Goal: Information Seeking & Learning: Check status

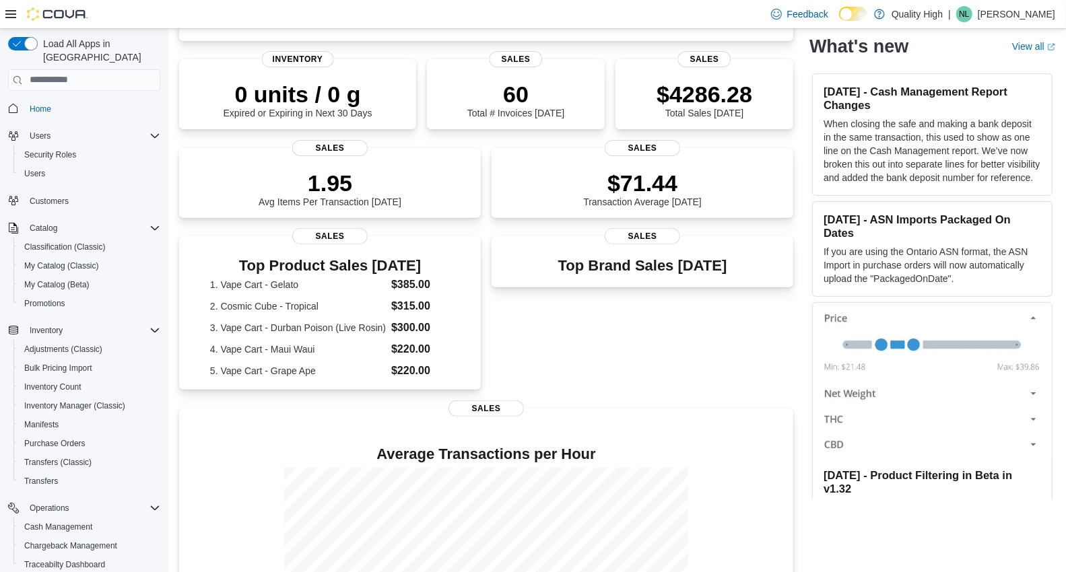
scroll to position [184, 0]
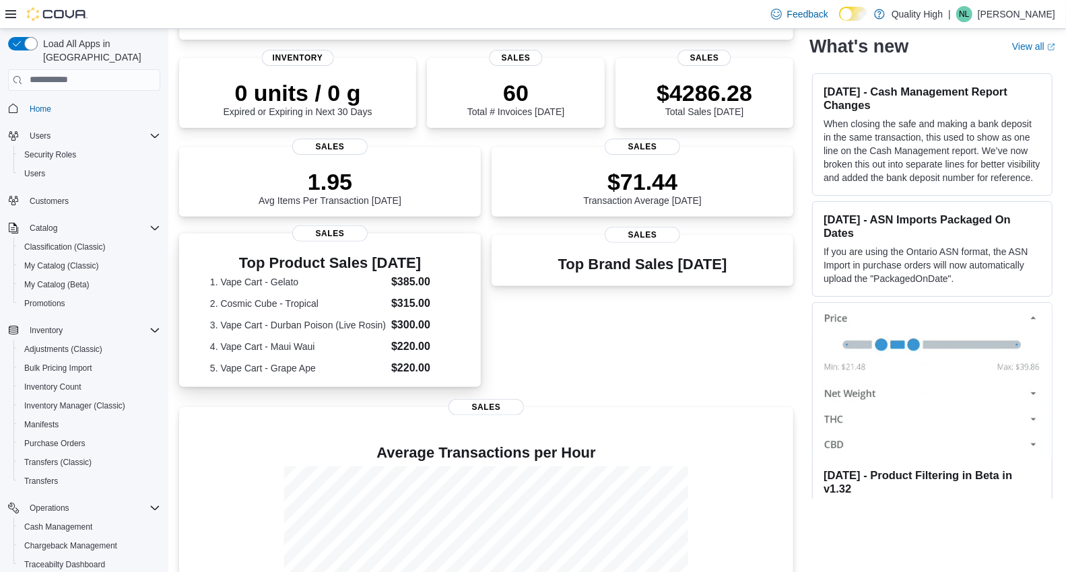
click at [329, 331] on dl "1. Vape Cart - Gelato $385.00 2. Cosmic Cube - Tropical $315.00 3. Vape Cart - …" at bounding box center [330, 325] width 240 height 102
click at [329, 331] on dt "3. Vape Cart - Durban Poison (Live Rosin)" at bounding box center [298, 325] width 176 height 13
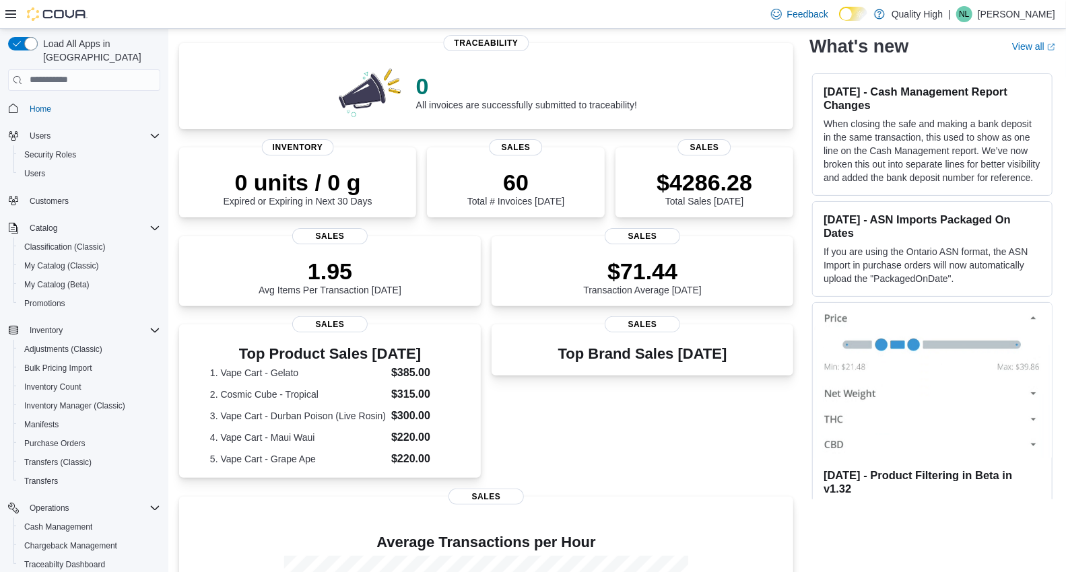
scroll to position [92, 0]
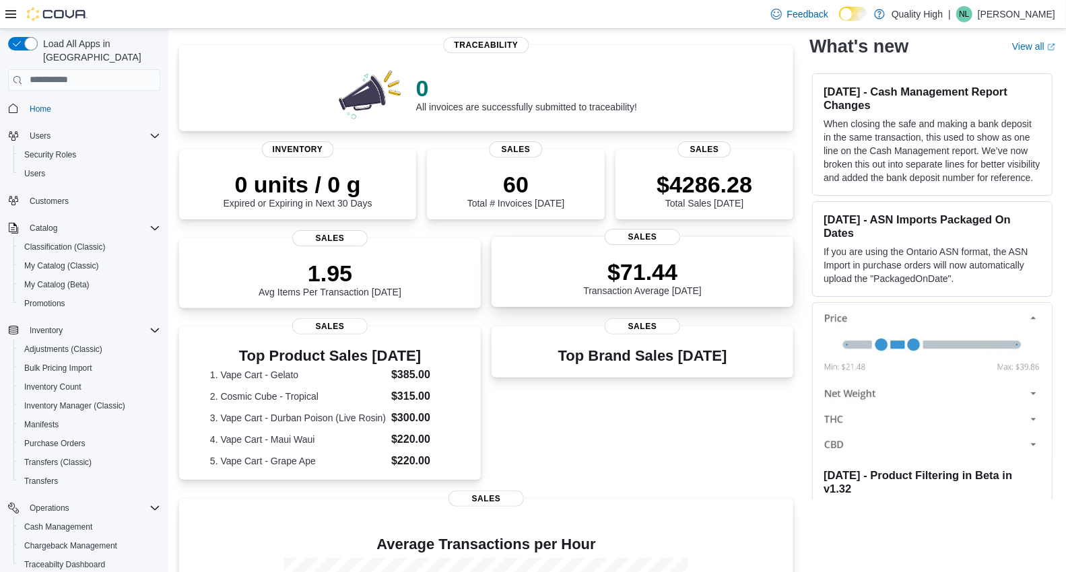
click at [671, 273] on p "$71.44" at bounding box center [642, 272] width 119 height 27
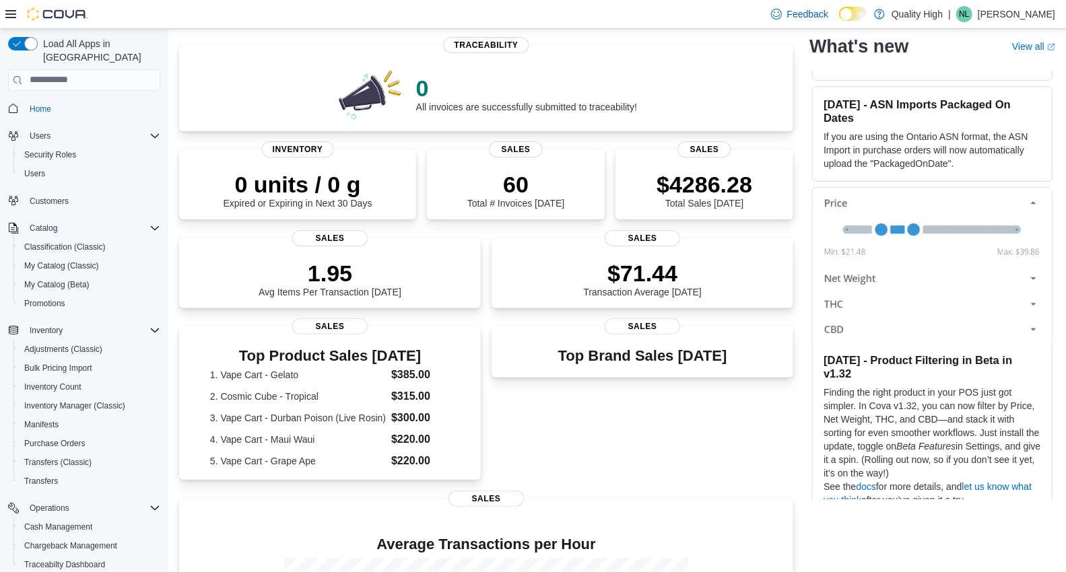
scroll to position [0, 0]
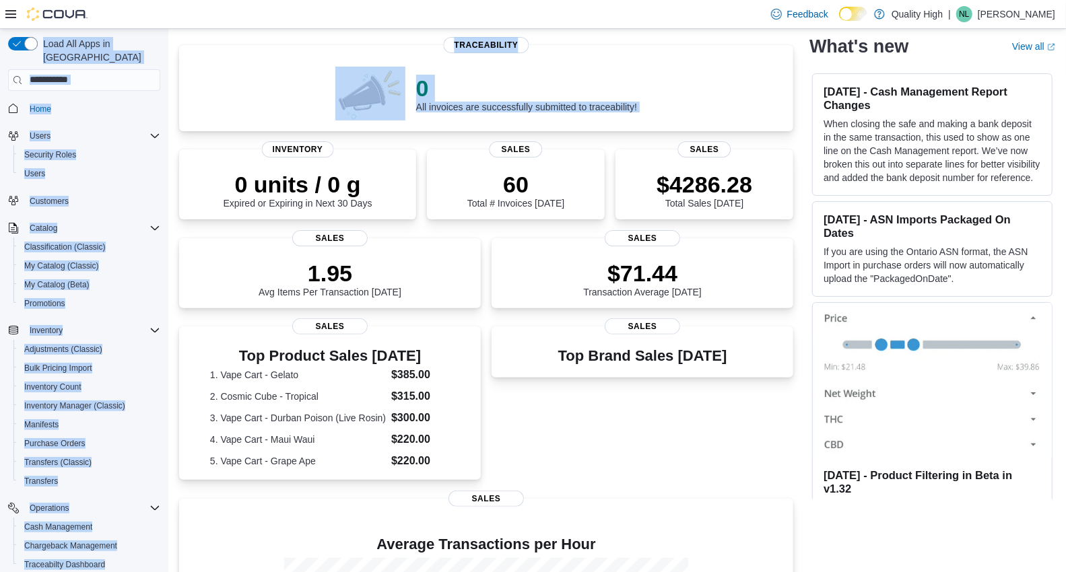
drag, startPoint x: 172, startPoint y: 191, endPoint x: 167, endPoint y: 247, distance: 56.1
click at [167, 247] on div "Load All Apps in New Hub Home Users Security Roles Users Customers Catalog Clas…" at bounding box center [533, 361] width 1066 height 848
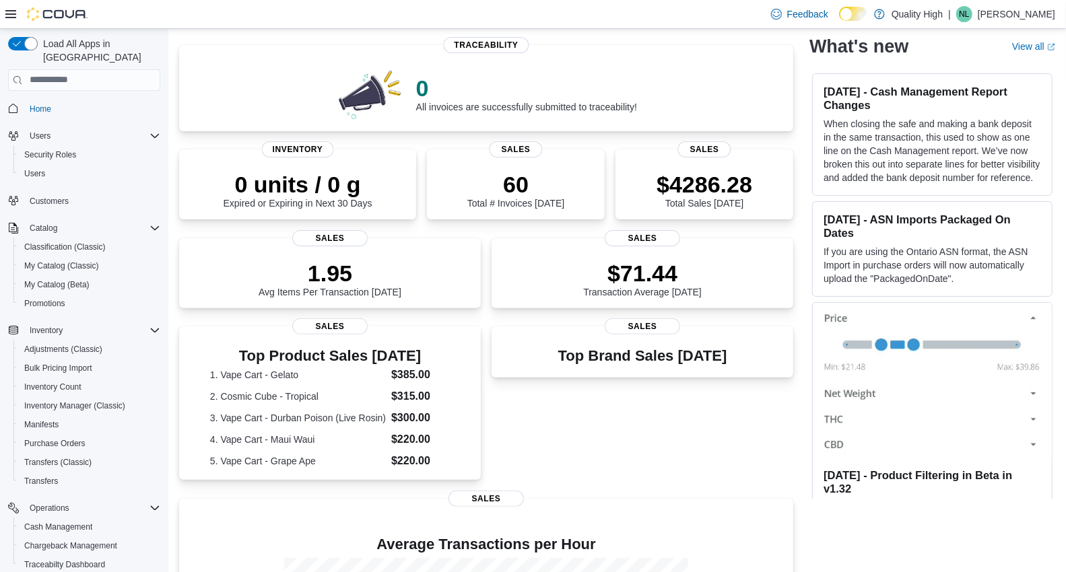
click at [626, 416] on div "Top Brand Sales Today Sales" at bounding box center [643, 405] width 302 height 156
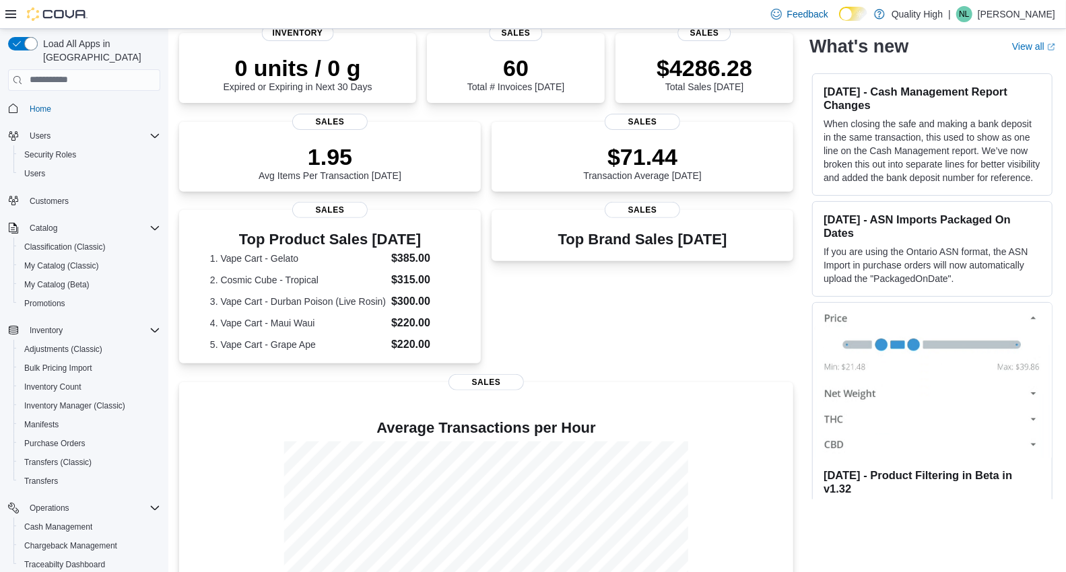
scroll to position [304, 0]
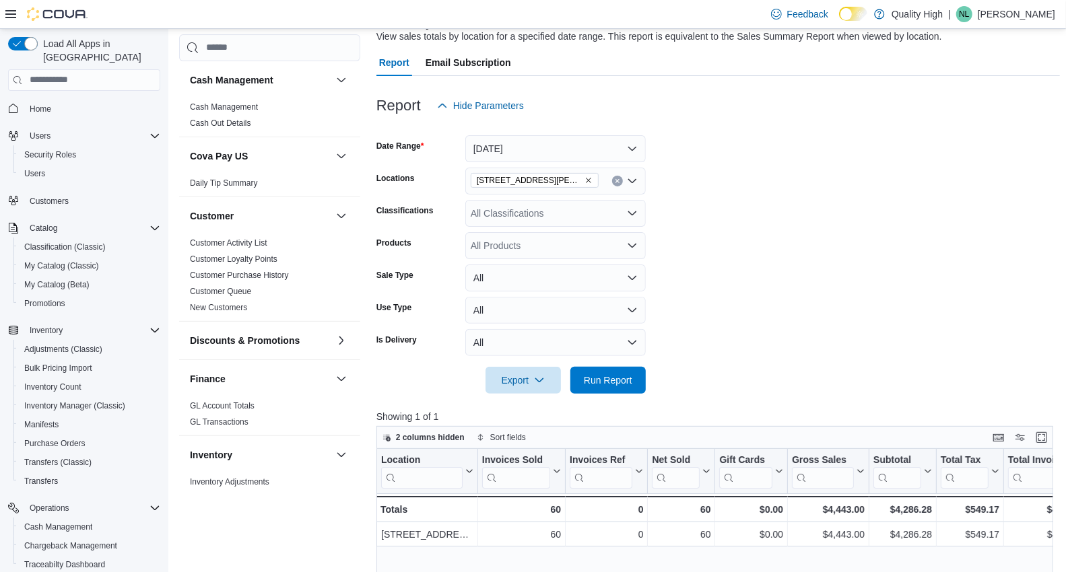
scroll to position [100, 0]
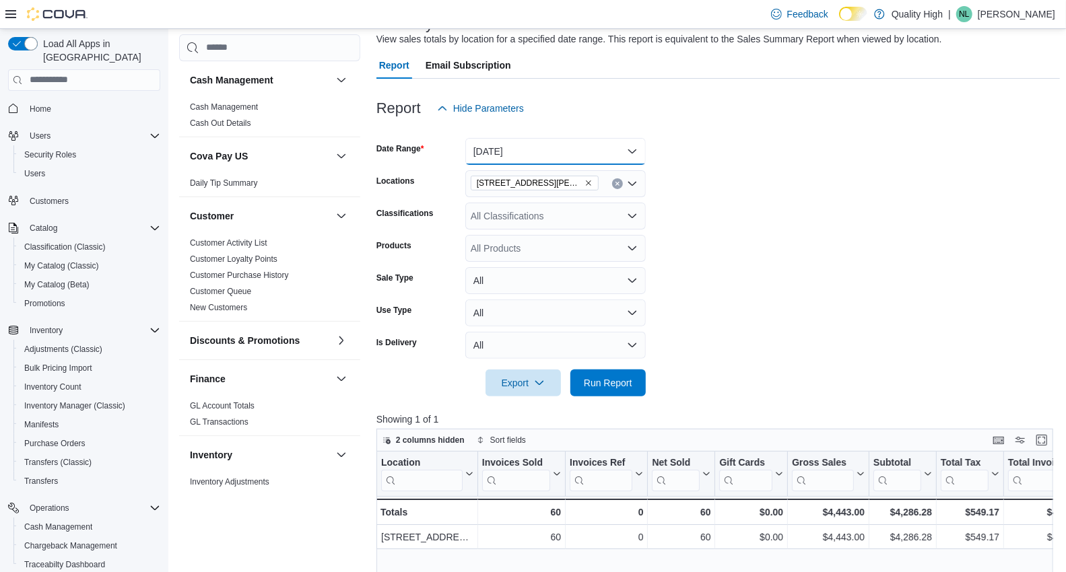
click at [638, 145] on button "[DATE]" at bounding box center [555, 151] width 180 height 27
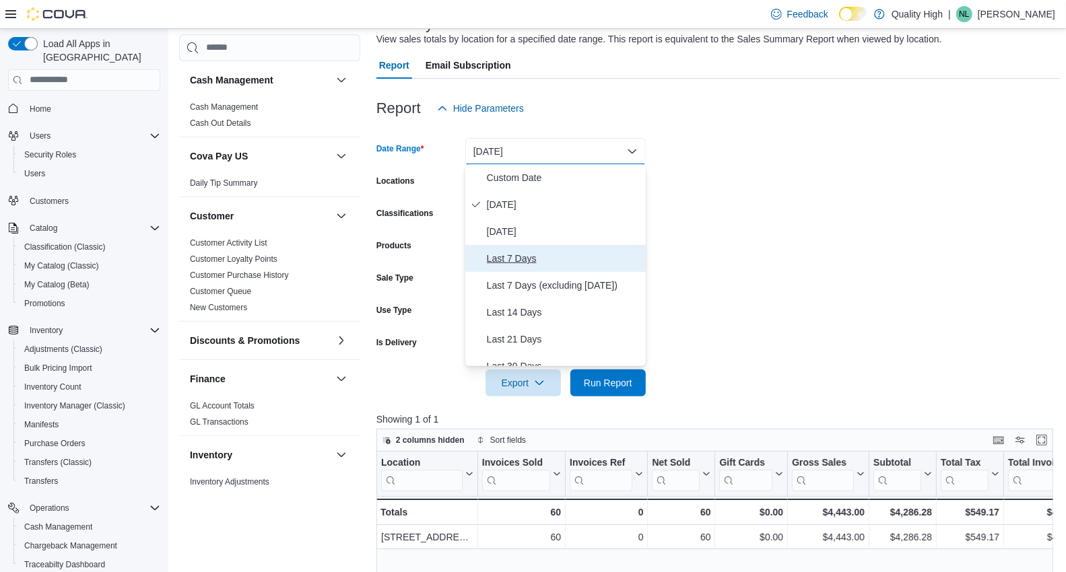
click at [510, 254] on span "Last 7 Days" at bounding box center [564, 259] width 154 height 16
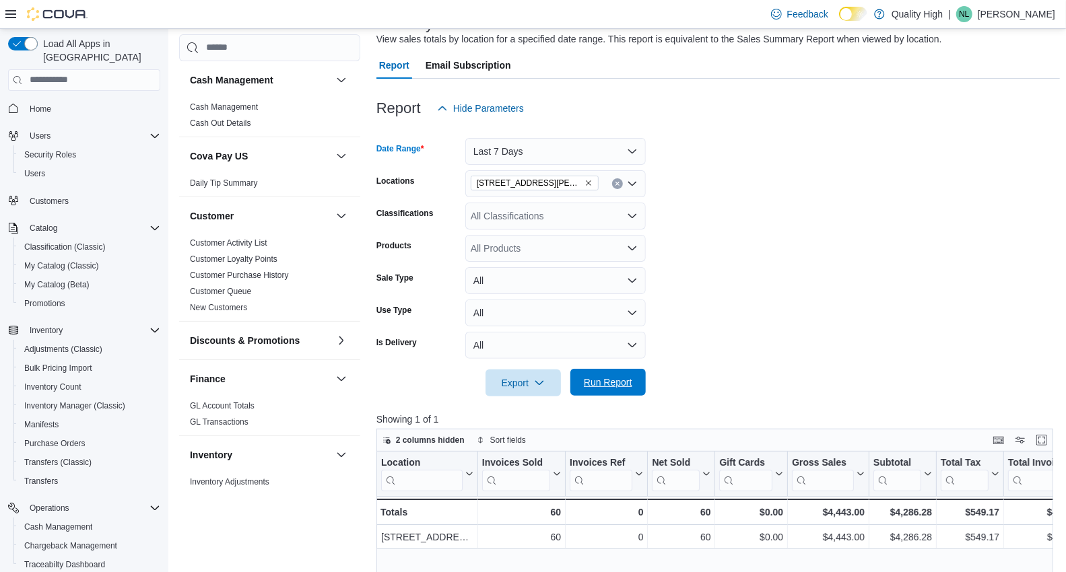
click at [617, 389] on span "Run Report" at bounding box center [608, 382] width 59 height 27
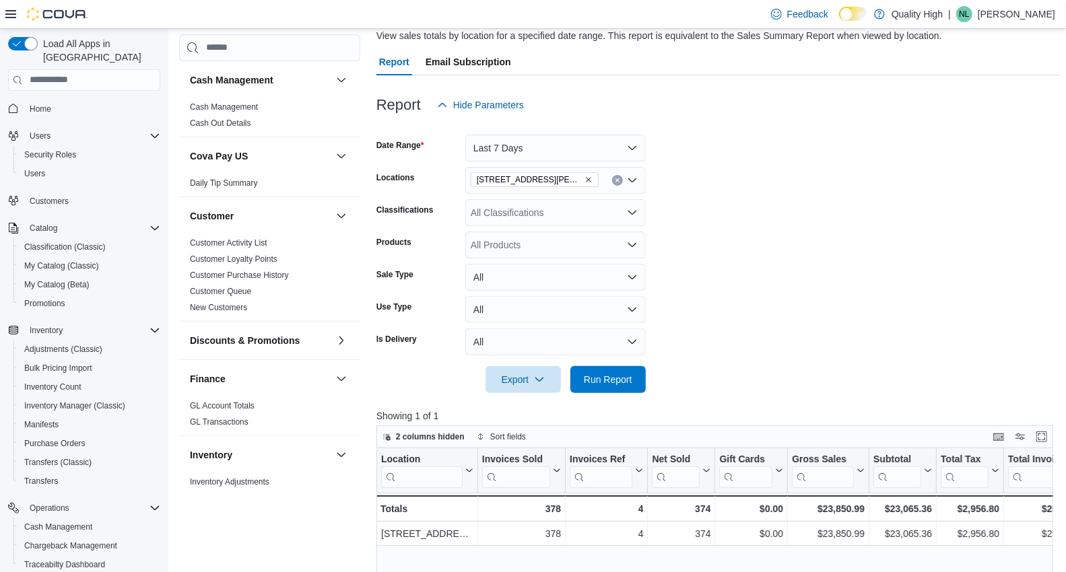
scroll to position [15, 0]
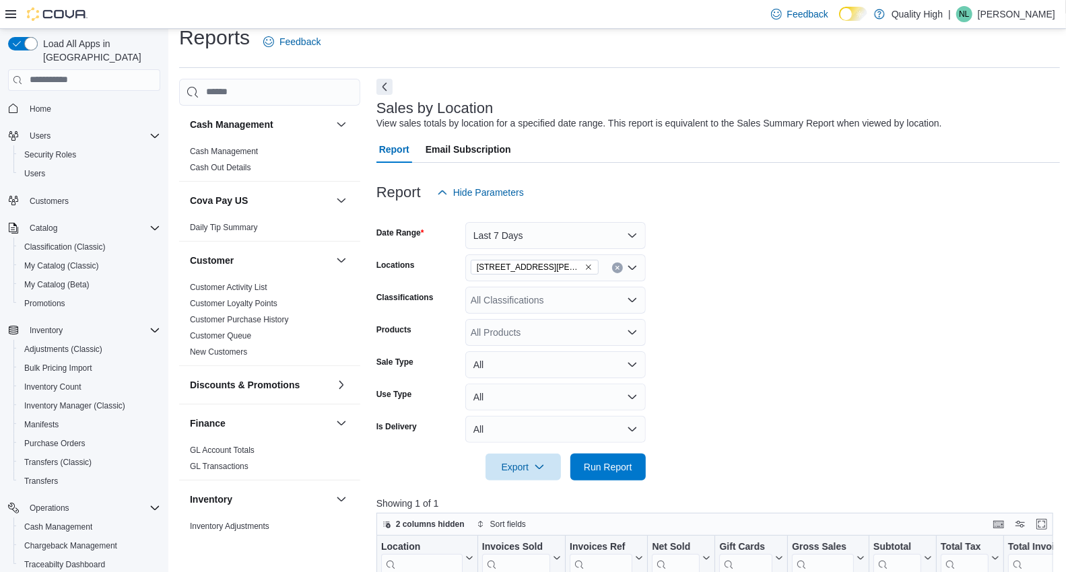
scroll to position [100, 0]
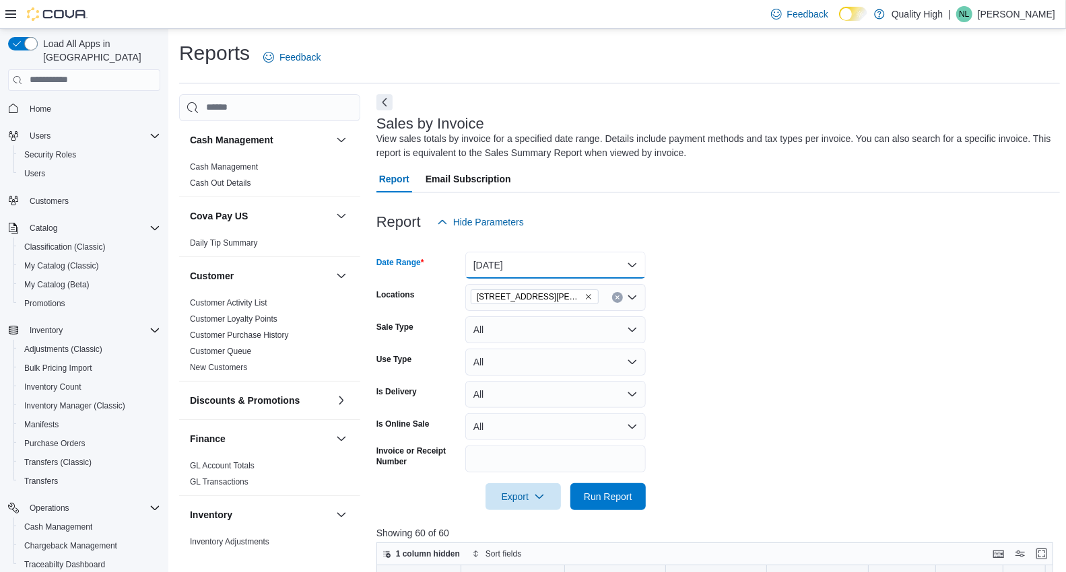
click at [635, 261] on button "[DATE]" at bounding box center [555, 265] width 180 height 27
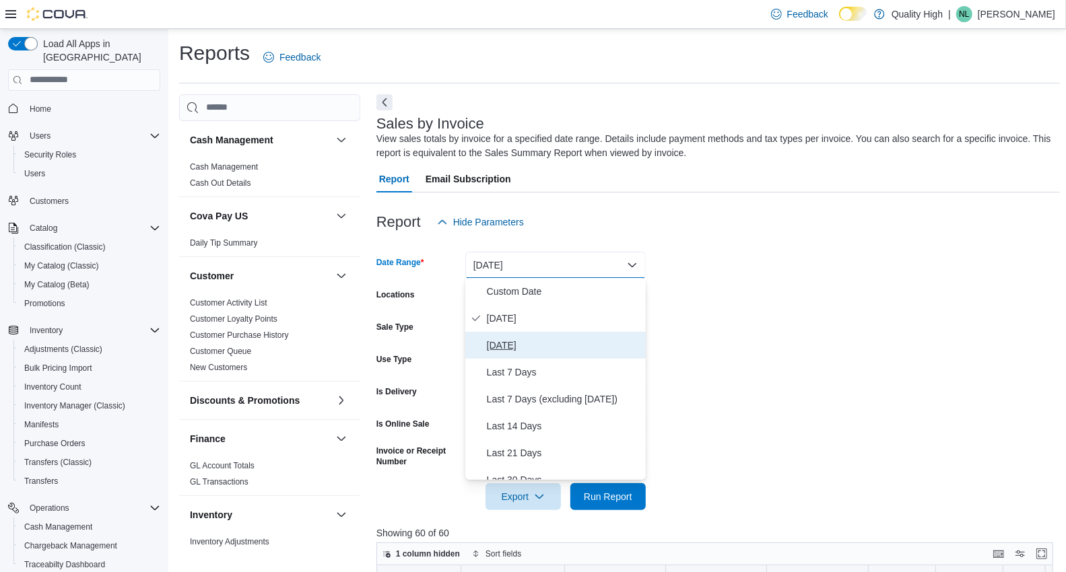
click at [516, 342] on span "[DATE]" at bounding box center [564, 345] width 154 height 16
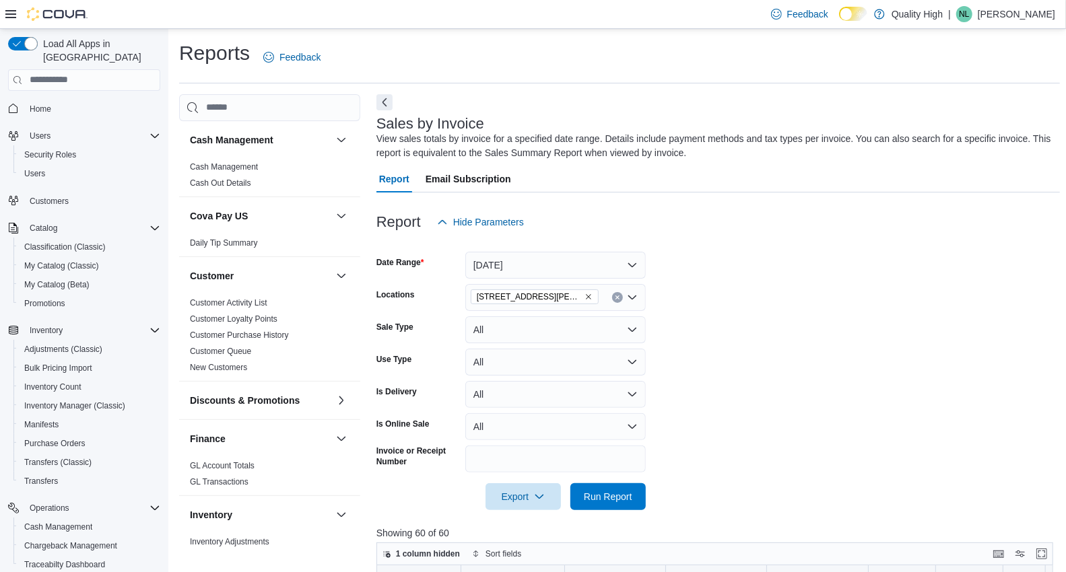
click at [823, 356] on form "Date Range [DATE] Locations [STREET_ADDRESS][PERSON_NAME] Sale Type All Use Typ…" at bounding box center [718, 373] width 684 height 275
click at [642, 258] on button "[DATE]" at bounding box center [555, 265] width 180 height 27
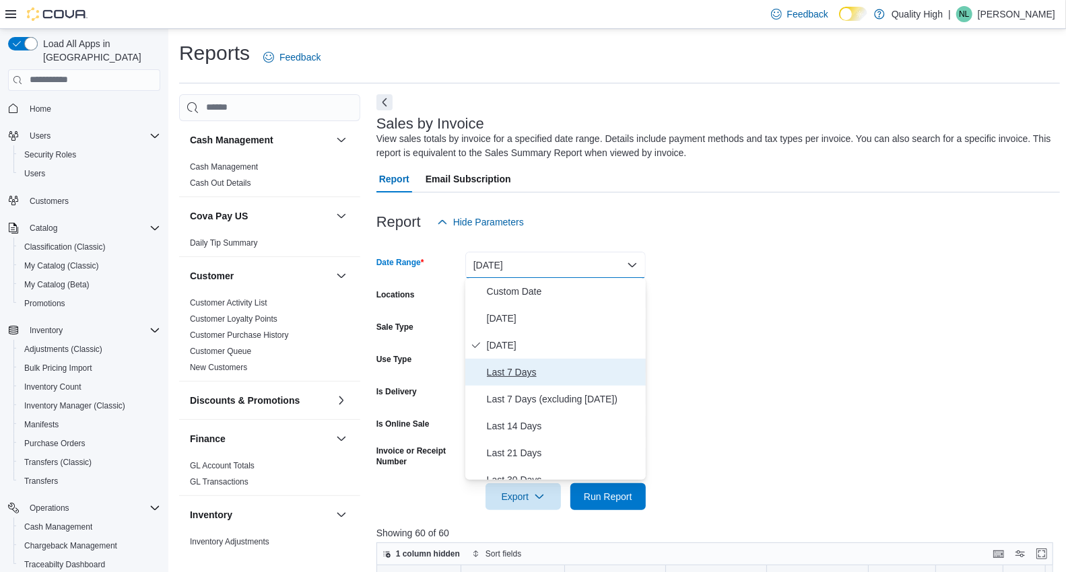
click at [511, 367] on span "Last 7 Days" at bounding box center [564, 372] width 154 height 16
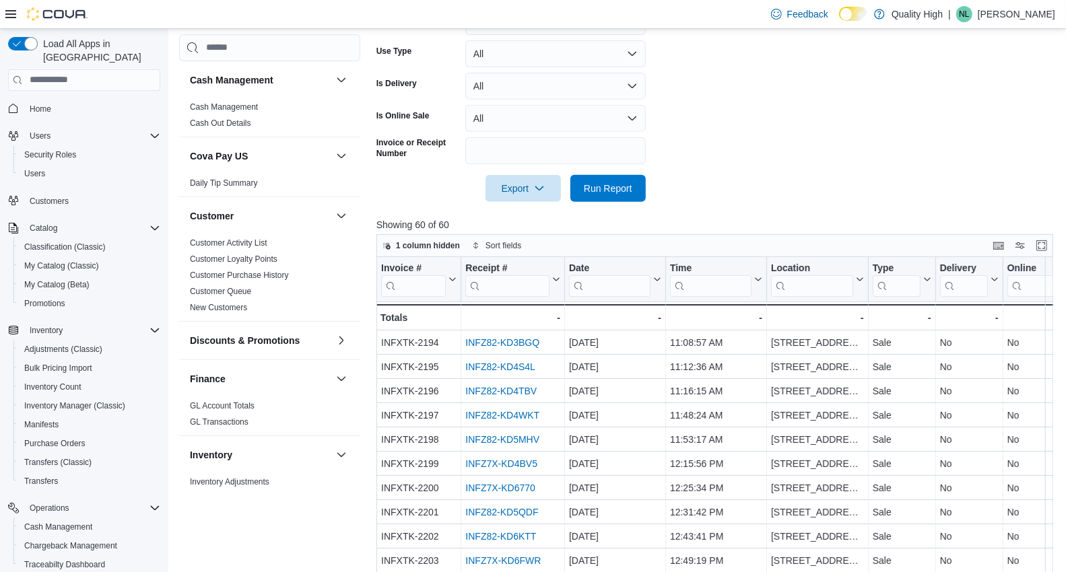
scroll to position [302, 0]
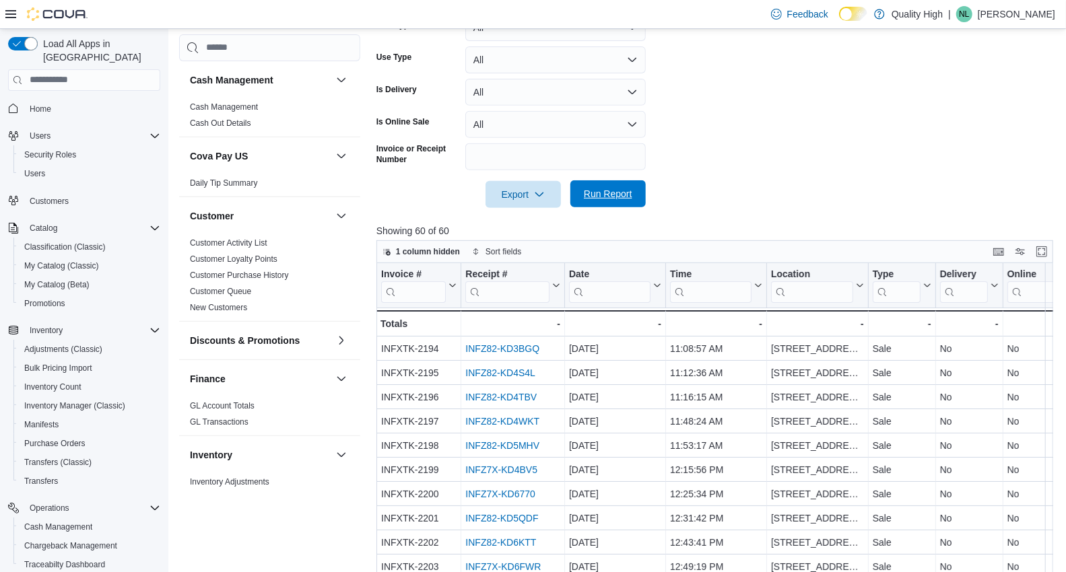
click at [615, 195] on span "Run Report" at bounding box center [608, 193] width 48 height 13
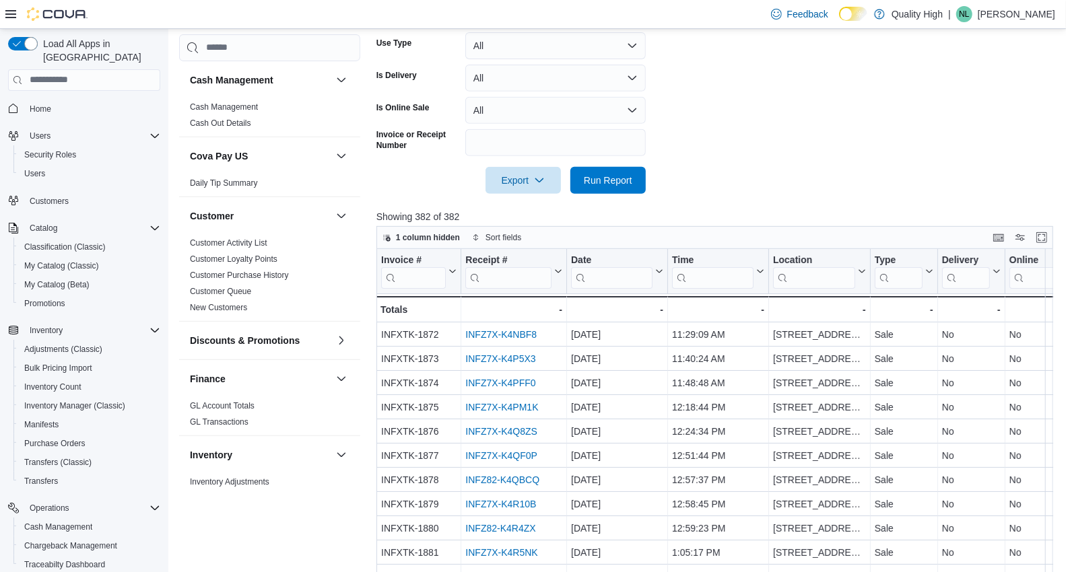
scroll to position [320, 0]
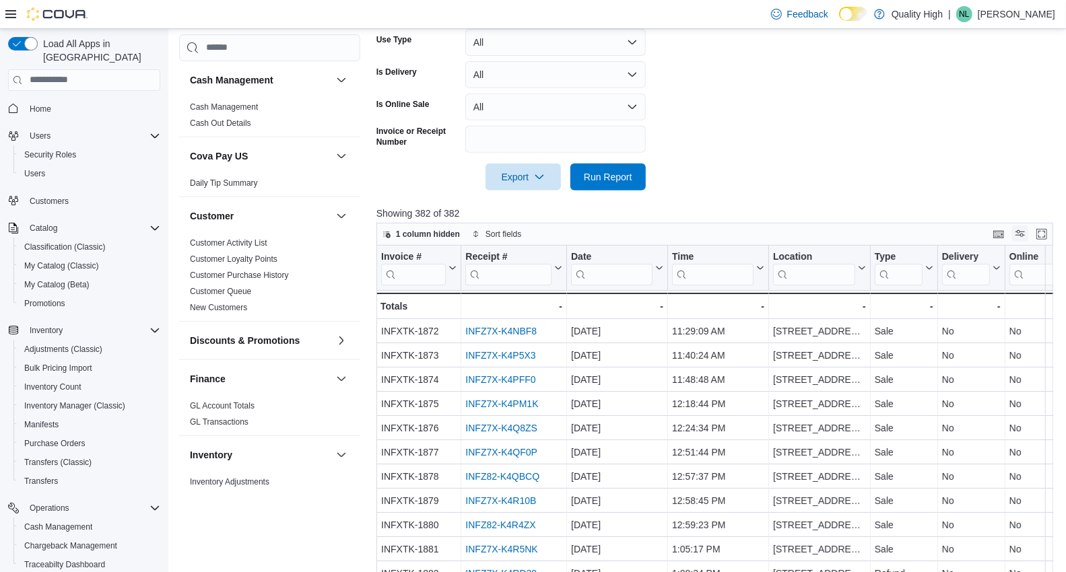
click at [1027, 229] on button "Display options" at bounding box center [1020, 234] width 16 height 16
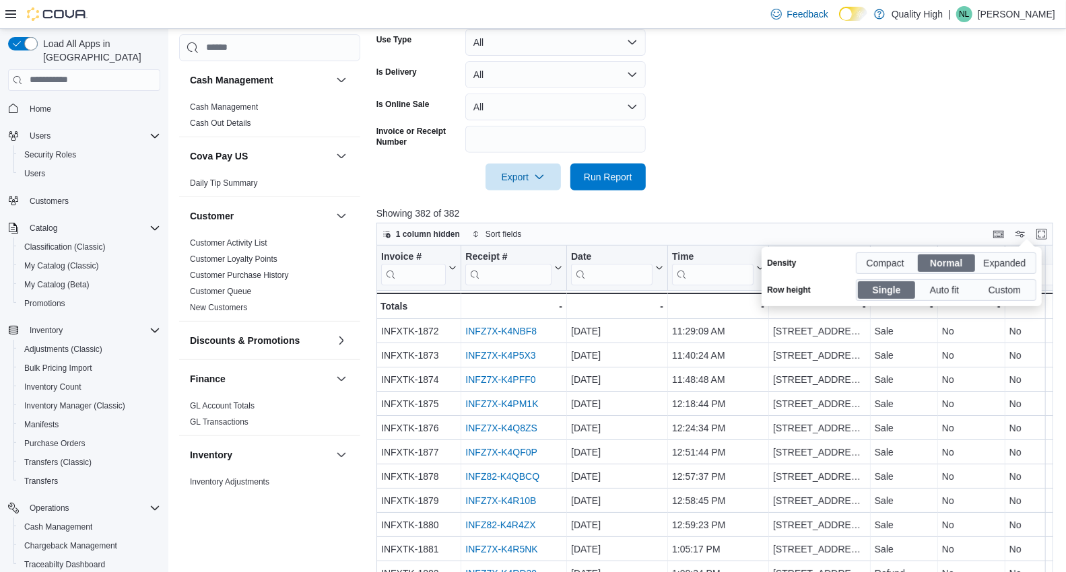
click at [911, 169] on form "Date Range Last 7 Days Locations [STREET_ADDRESS][PERSON_NAME] Sale Type All Us…" at bounding box center [718, 53] width 684 height 275
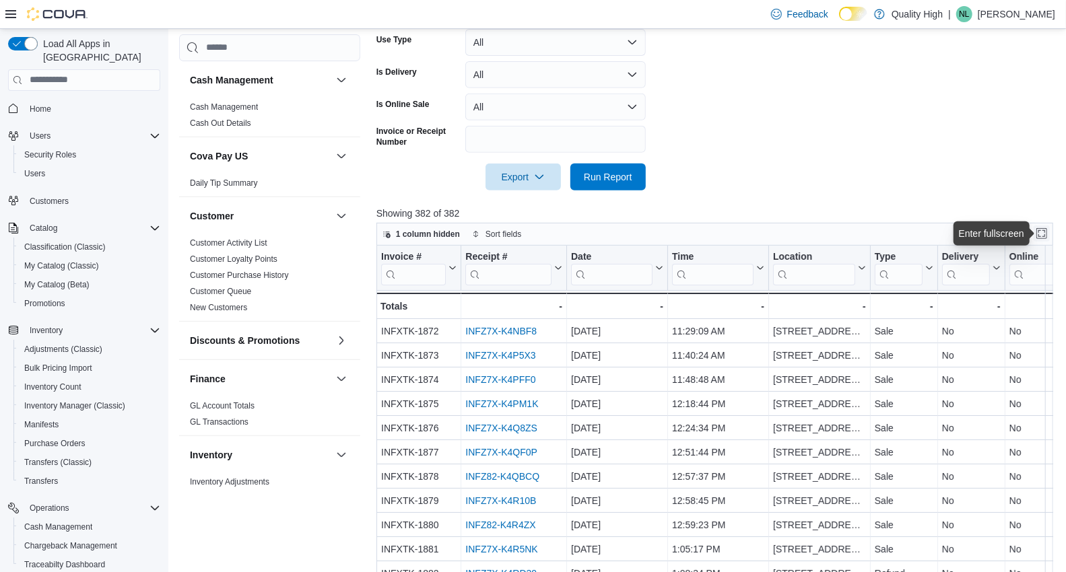
click at [1050, 230] on button "Enter fullscreen" at bounding box center [1042, 234] width 16 height 16
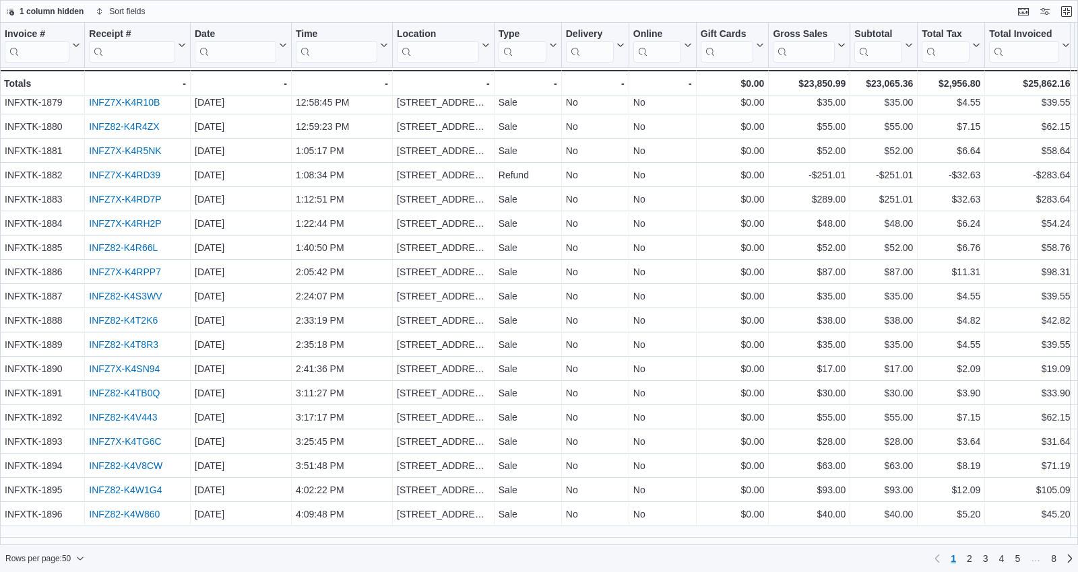
scroll to position [36, 0]
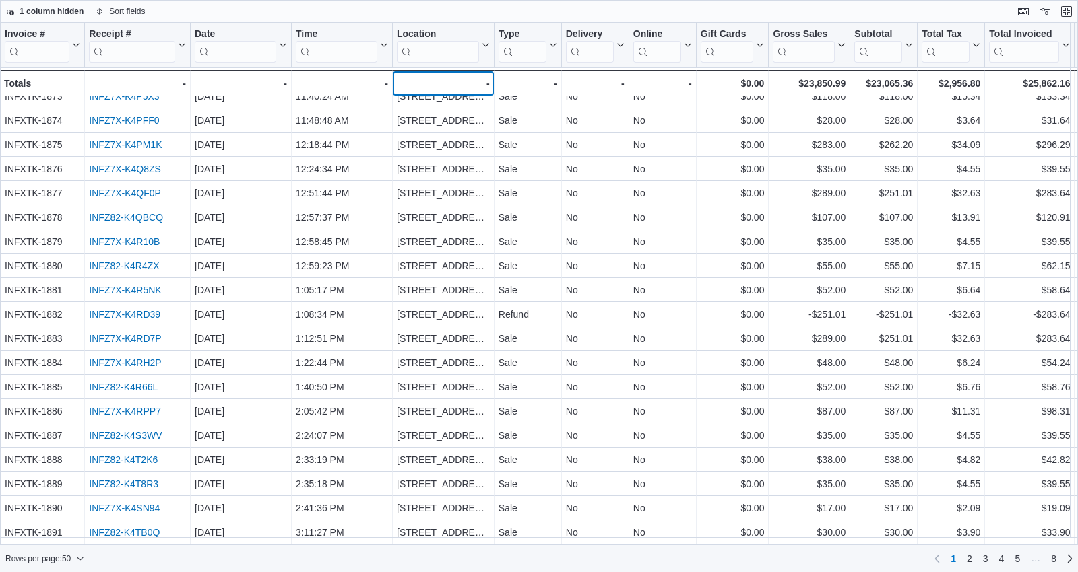
click at [430, 73] on div "- - Location, column 5, row 51" at bounding box center [444, 83] width 102 height 26
